Goal: Information Seeking & Learning: Learn about a topic

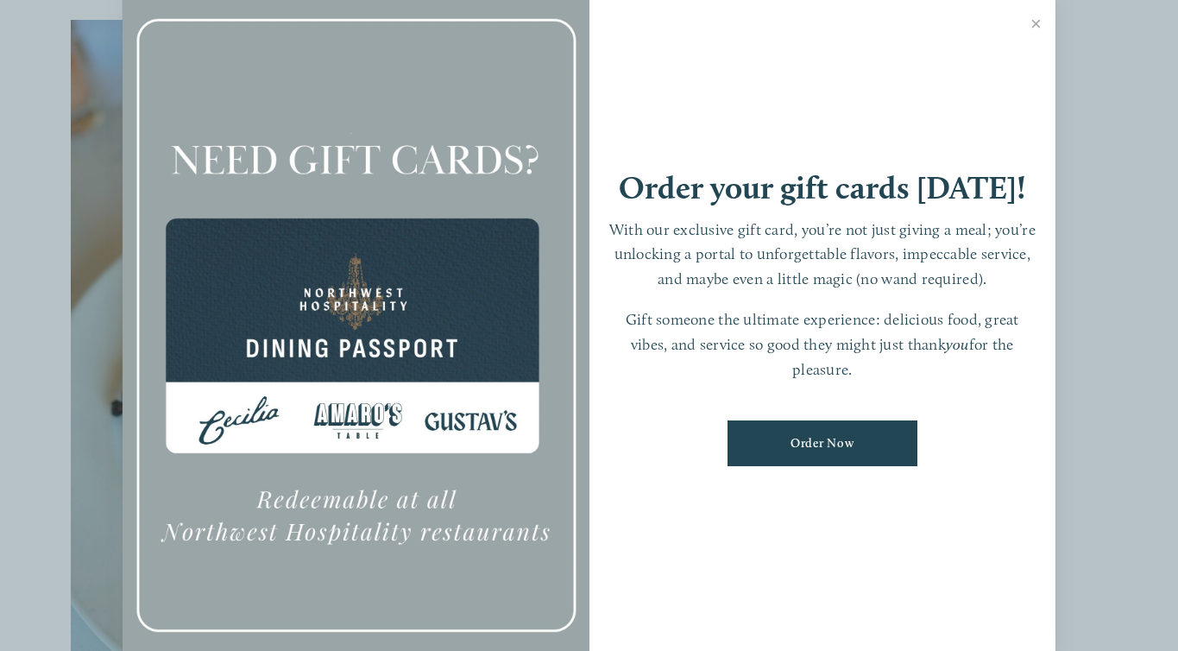
scroll to position [375, 0]
click at [1040, 31] on link "Close" at bounding box center [1036, 26] width 34 height 48
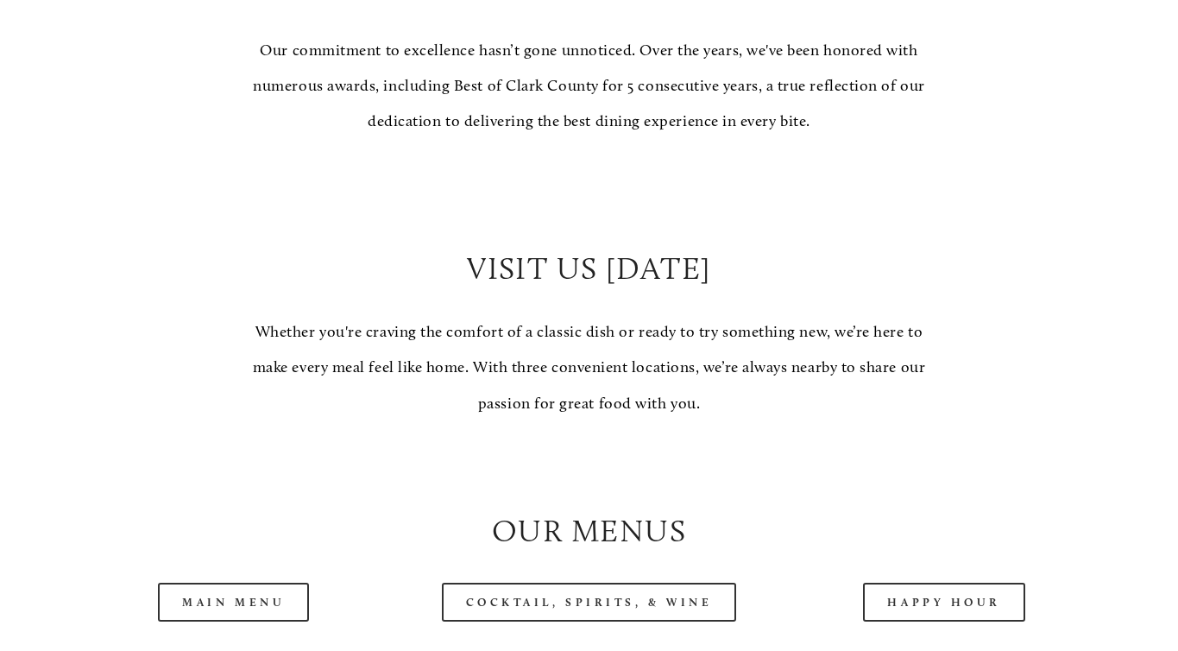
scroll to position [1297, 0]
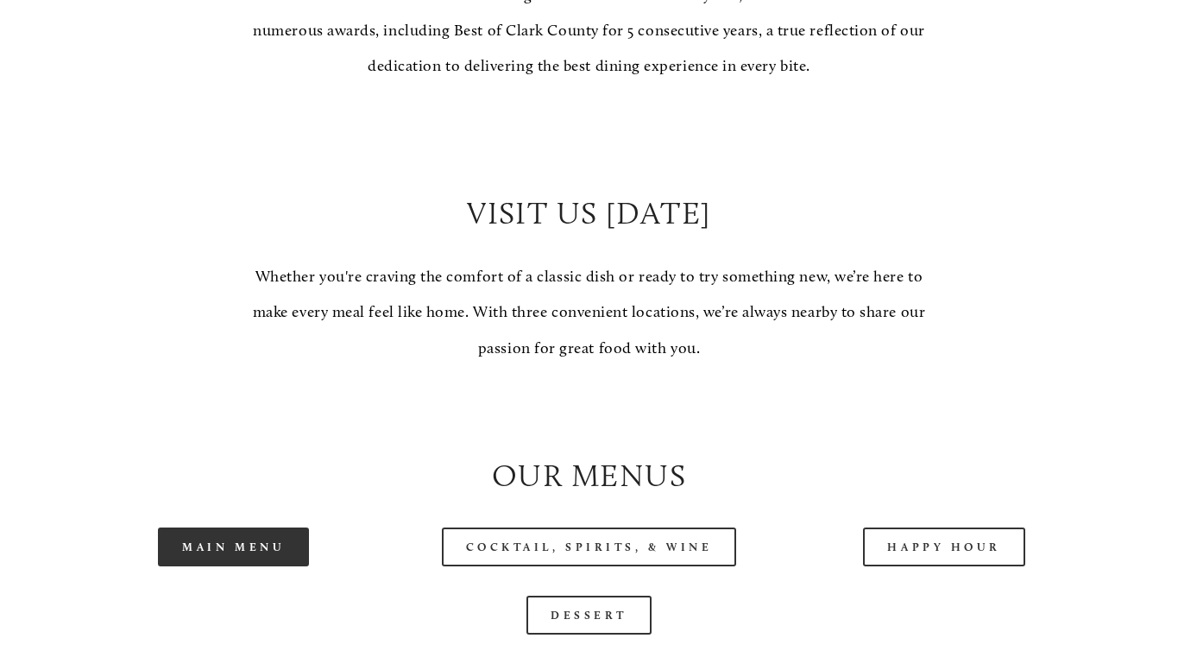
click at [290, 546] on link "Main Menu" at bounding box center [233, 546] width 151 height 39
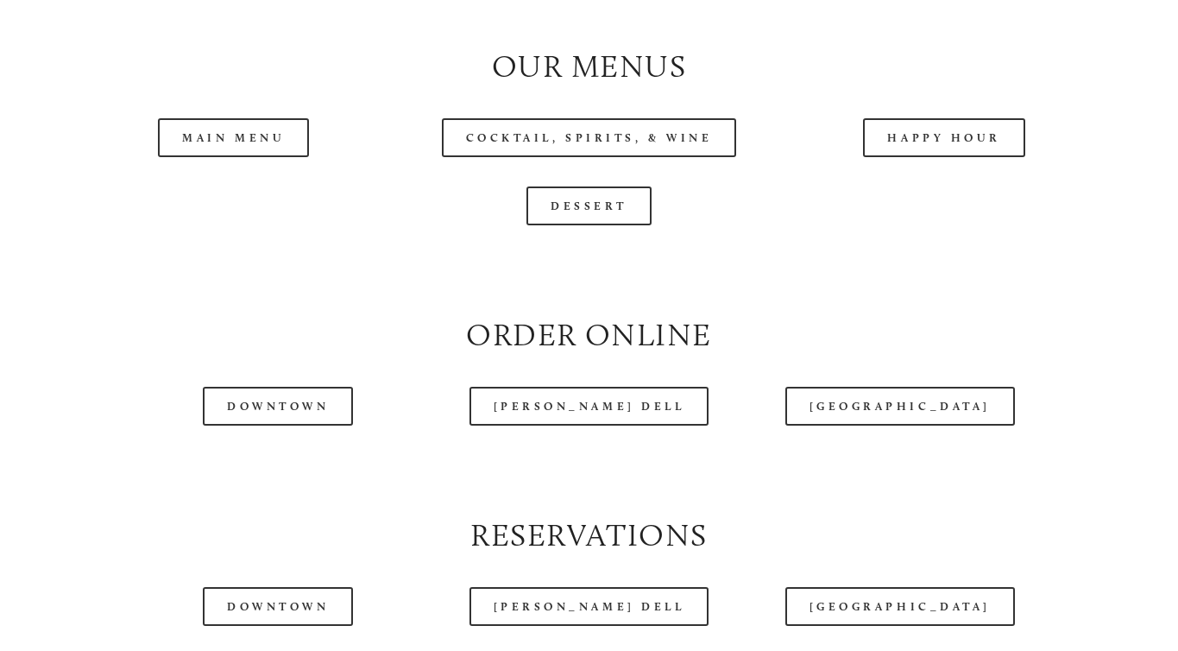
scroll to position [1750, 0]
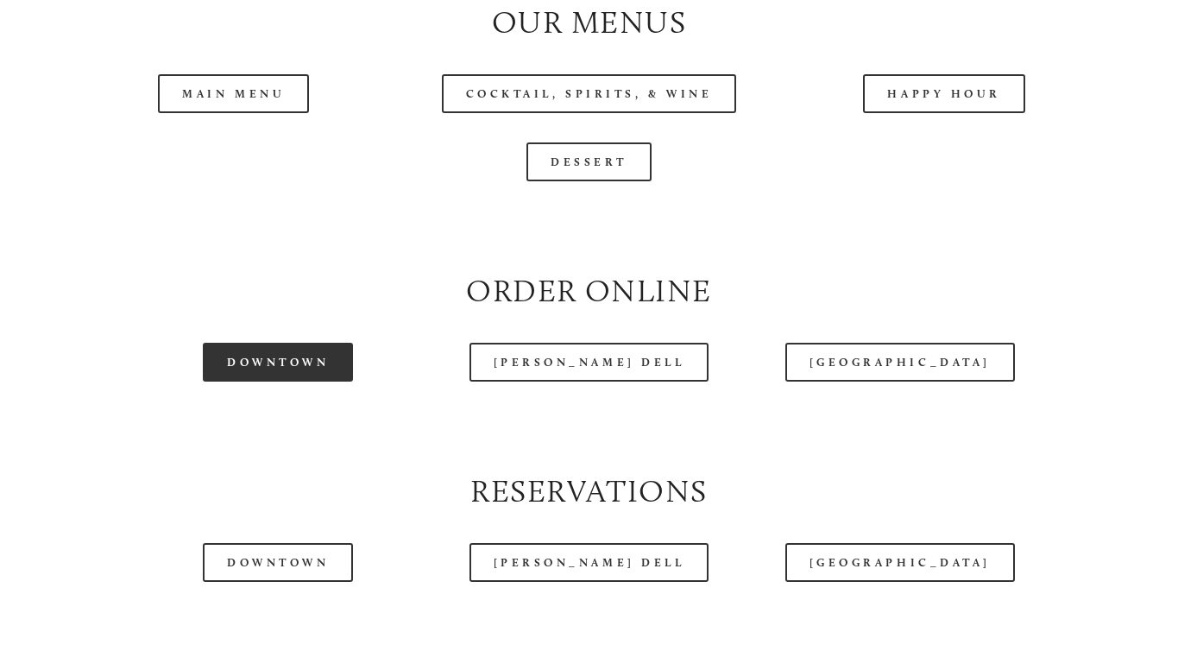
click at [277, 365] on link "Downtown" at bounding box center [278, 362] width 150 height 39
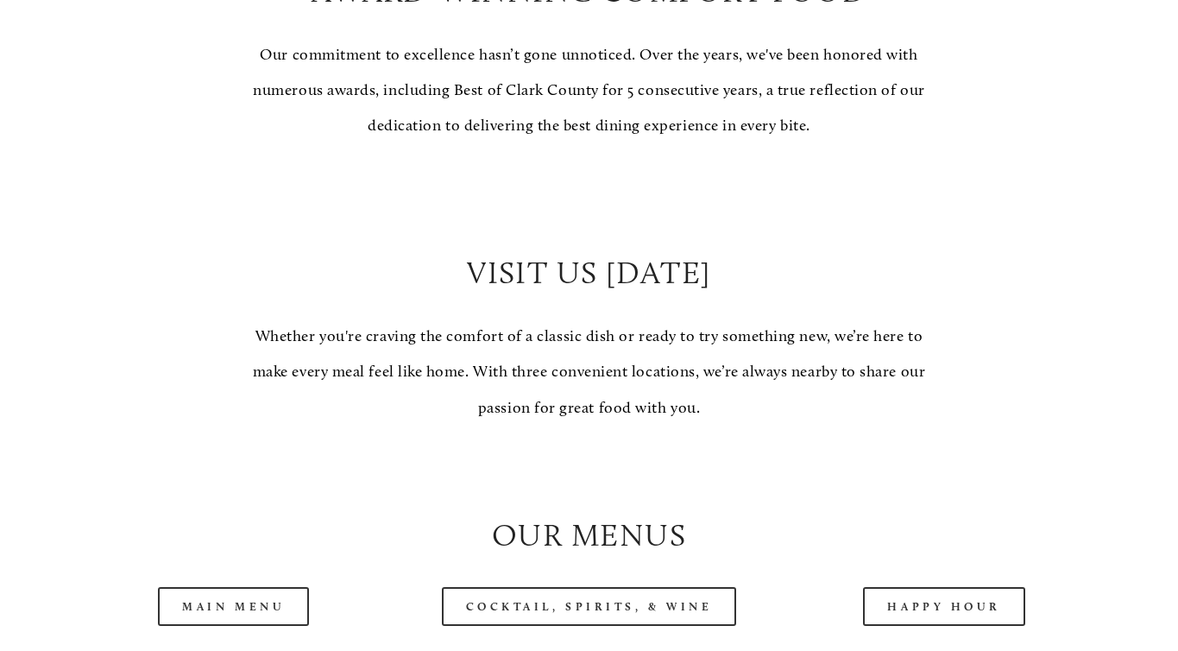
scroll to position [1299, 0]
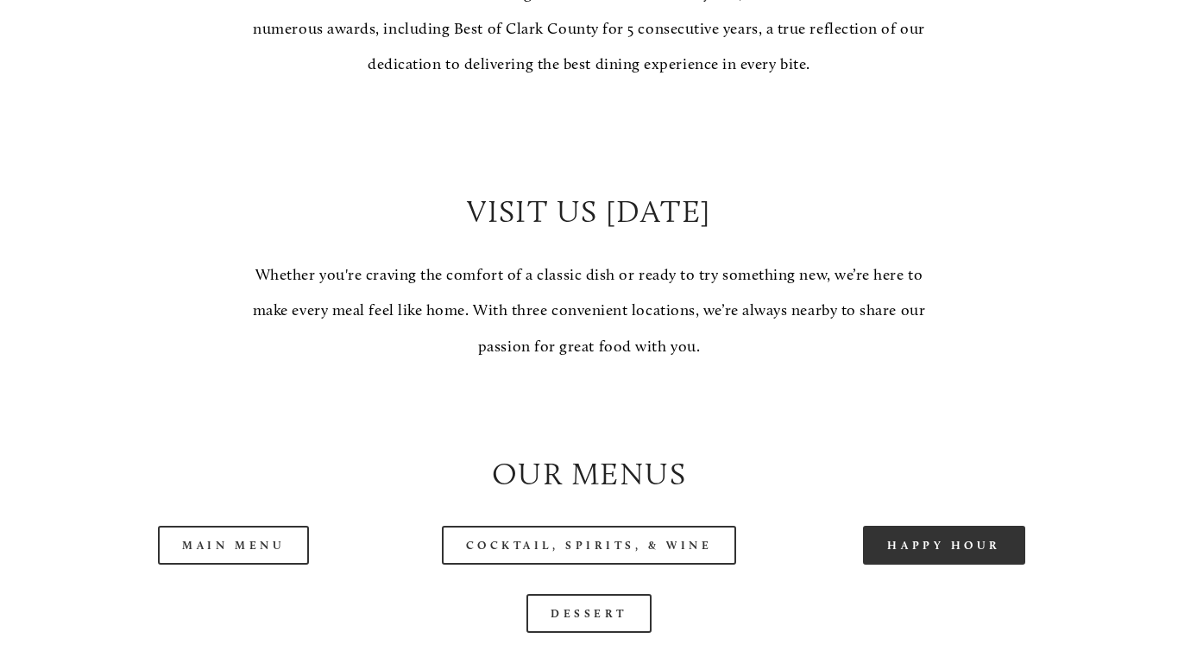
click at [889, 545] on link "Happy Hour" at bounding box center [944, 545] width 162 height 39
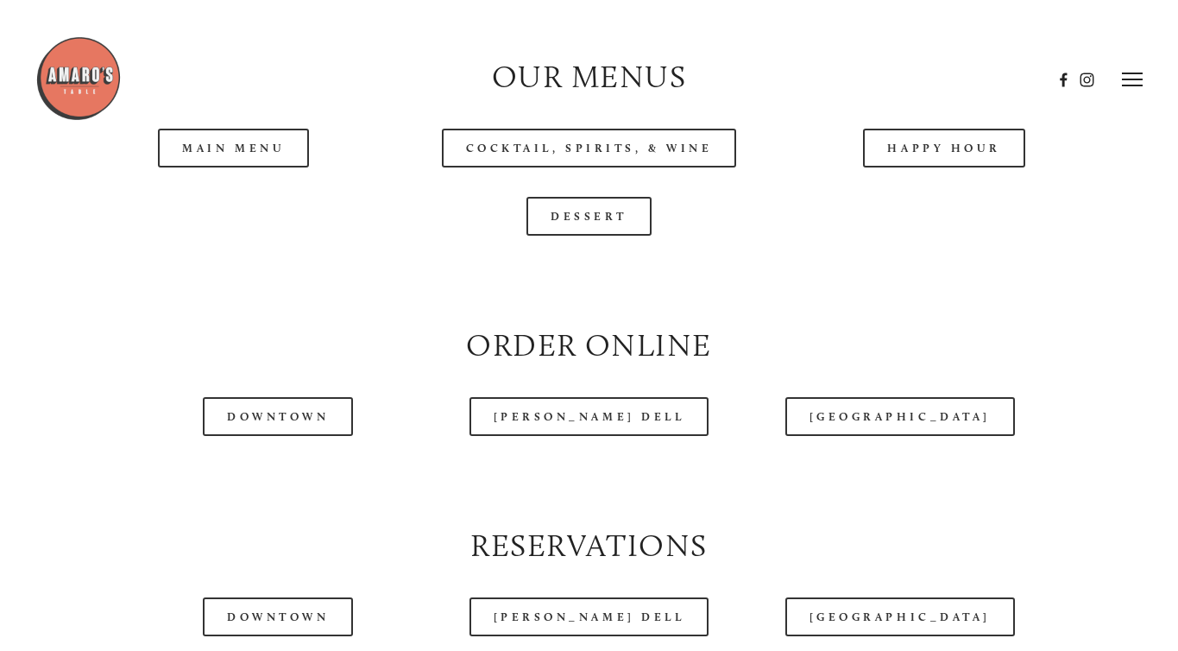
scroll to position [1687, 0]
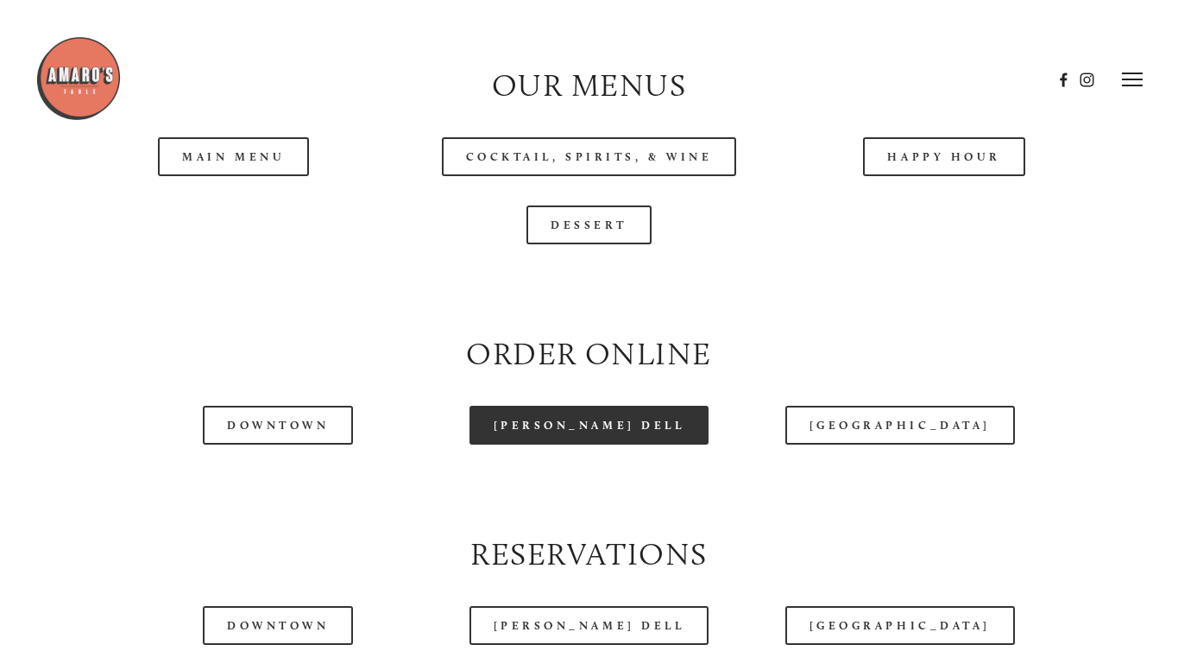
click at [619, 440] on link "[PERSON_NAME] Dell" at bounding box center [590, 425] width 240 height 39
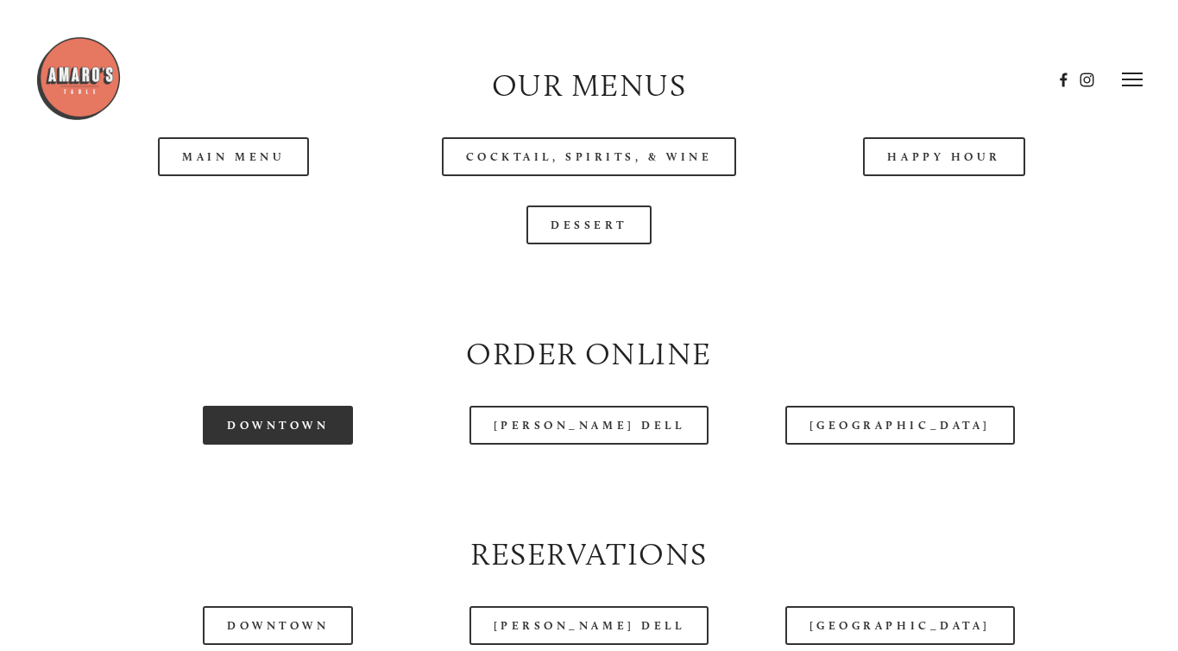
click at [266, 416] on link "Downtown" at bounding box center [278, 425] width 150 height 39
